Goal: Find contact information: Find contact information

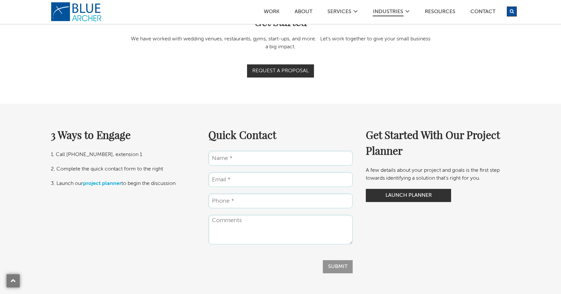
scroll to position [1245, 0]
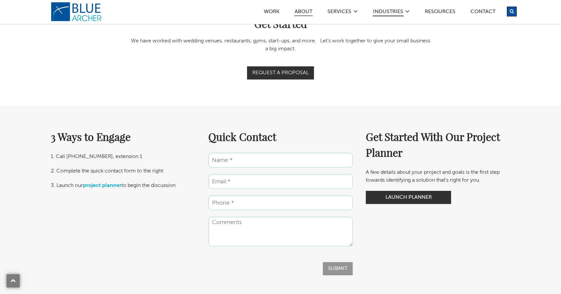
click at [311, 11] on link "ABOUT" at bounding box center [304, 12] width 18 height 7
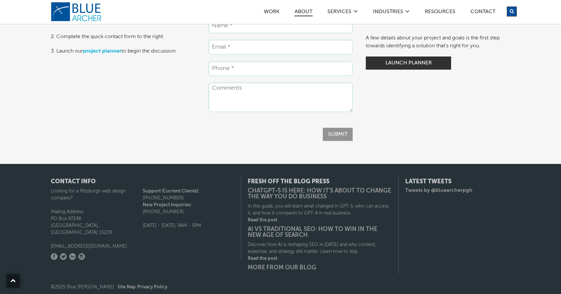
scroll to position [1940, 0]
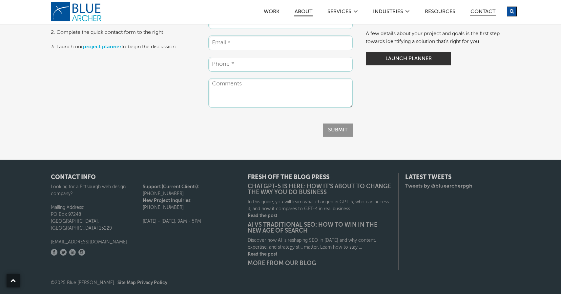
click at [484, 12] on link "Contact" at bounding box center [484, 12] width 26 height 7
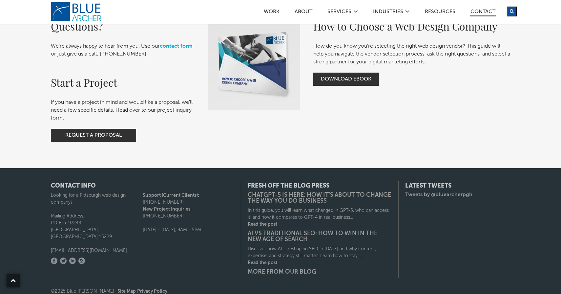
scroll to position [309, 0]
